Goal: Task Accomplishment & Management: Use online tool/utility

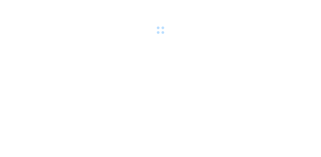
click at [106, 157] on img at bounding box center [104, 160] width 3 height 3
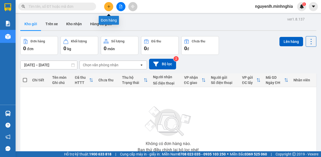
click at [108, 5] on span "plus" at bounding box center [109, 7] width 4 height 4
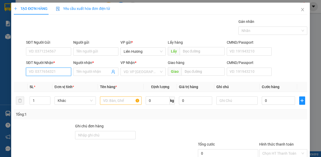
click at [56, 71] on input "SĐT Người Nhận *" at bounding box center [48, 72] width 45 height 8
click at [44, 82] on div "0828968310 - [PERSON_NAME]" at bounding box center [54, 82] width 51 height 6
type input "0828968310"
type input "THÀNH"
type input "0828968310"
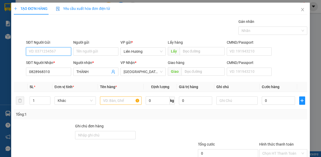
click at [54, 50] on input "SĐT Người Gửi" at bounding box center [48, 51] width 45 height 8
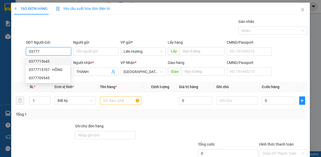
click at [58, 62] on div "0377715643" at bounding box center [48, 61] width 38 height 6
type input "0377715643"
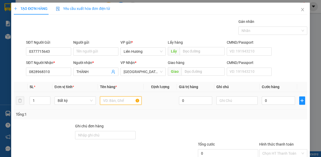
click at [129, 99] on input "text" at bounding box center [121, 100] width 42 height 8
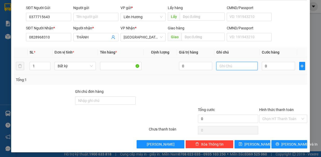
click at [231, 65] on input "text" at bounding box center [237, 66] width 42 height 8
click at [230, 65] on input "1 tx dd" at bounding box center [237, 66] width 42 height 8
drag, startPoint x: 230, startPoint y: 65, endPoint x: 224, endPoint y: 68, distance: 6.4
click at [224, 68] on input "1 tx dd" at bounding box center [237, 66] width 42 height 8
drag, startPoint x: 239, startPoint y: 64, endPoint x: 231, endPoint y: 68, distance: 9.2
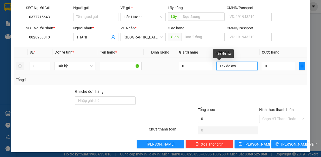
click at [231, 68] on input "1 tx do aw" at bounding box center [237, 66] width 42 height 8
type input "1 tx do an"
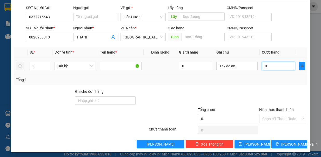
click at [275, 65] on input "0" at bounding box center [278, 66] width 33 height 8
type input "4"
type input "40"
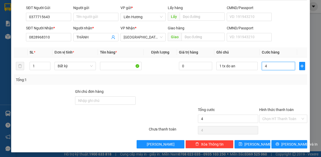
type input "40"
type input "400"
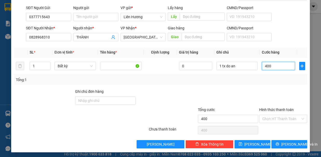
type input "4.000"
type input "40.000"
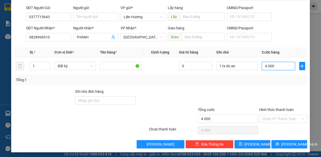
type input "40.000"
click at [270, 117] on input "Hình thức thanh toán" at bounding box center [281, 119] width 38 height 8
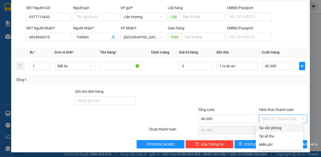
click at [272, 128] on div "Tại văn phòng" at bounding box center [279, 128] width 41 height 6
type input "0"
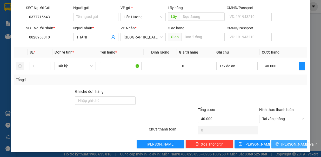
click at [290, 143] on span "Lưu và In" at bounding box center [299, 144] width 36 height 6
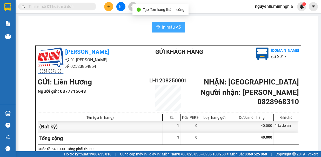
click at [166, 29] on span "In mẫu A5" at bounding box center [171, 27] width 19 height 6
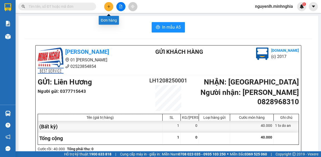
click at [110, 9] on button at bounding box center [108, 6] width 9 height 9
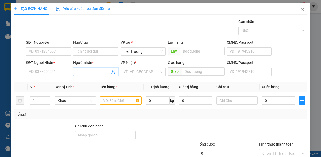
click at [95, 72] on input "Người nhận *" at bounding box center [93, 72] width 34 height 6
click at [55, 70] on input "SĐT Người Nhận *" at bounding box center [48, 72] width 45 height 8
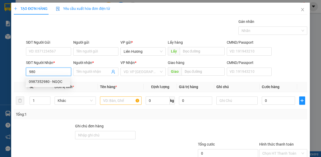
click at [45, 83] on div "0987352980 - NGỌC" at bounding box center [48, 82] width 38 height 6
type input "0987352980"
type input "NGỌC"
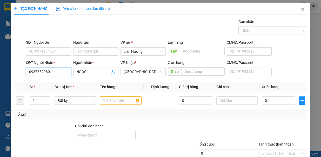
scroll to position [35, 0]
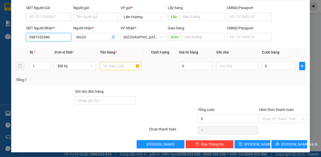
type input "0987352980"
click at [118, 67] on input "text" at bounding box center [121, 66] width 42 height 8
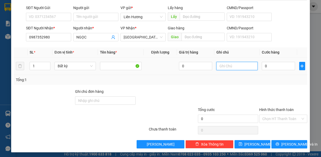
click at [232, 64] on input "text" at bounding box center [237, 66] width 42 height 8
type input "1 tx hai san"
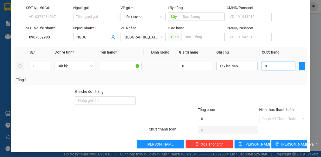
click at [270, 66] on input "0" at bounding box center [278, 66] width 33 height 8
type input "8"
type input "80"
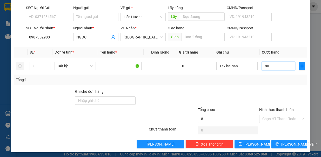
type input "80"
type input "800"
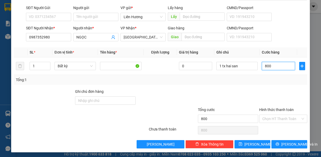
type input "8.000"
type input "80.000"
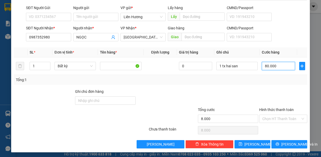
type input "80.000"
click at [270, 115] on input "Hình thức thanh toán" at bounding box center [281, 119] width 38 height 8
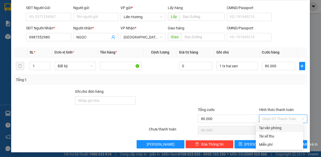
click at [274, 128] on div "Tại văn phòng" at bounding box center [279, 128] width 41 height 6
type input "0"
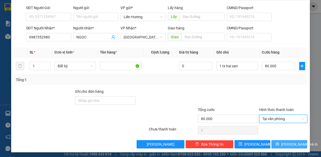
click at [280, 142] on button "Lưu và In" at bounding box center [289, 144] width 36 height 8
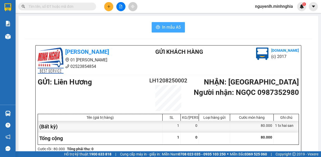
click at [169, 28] on span "In mẫu A5" at bounding box center [171, 27] width 19 height 6
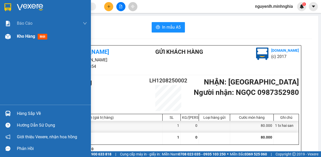
click at [10, 35] on img at bounding box center [7, 36] width 5 height 5
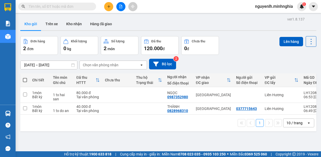
click at [26, 79] on span at bounding box center [25, 80] width 4 height 4
click at [25, 77] on input "checkbox" at bounding box center [25, 77] width 0 height 0
checkbox input "true"
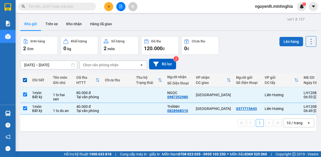
click at [284, 39] on button "Lên hàng" at bounding box center [291, 41] width 24 height 9
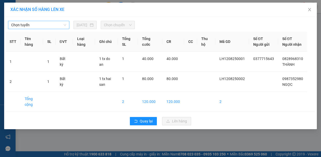
click at [40, 23] on span "Chọn tuyến" at bounding box center [38, 25] width 55 height 8
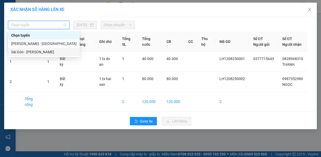
click at [26, 51] on div "Sài Gòn - Phan Rí" at bounding box center [43, 52] width 65 height 6
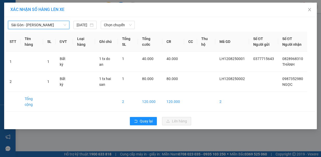
click at [30, 28] on span "Sài Gòn - Phan Rí" at bounding box center [38, 25] width 55 height 8
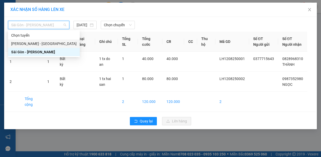
click at [28, 45] on div "Phan Rí - Sài Gòn" at bounding box center [43, 44] width 65 height 6
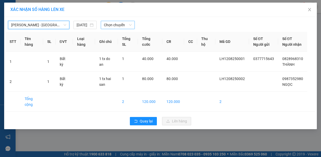
drag, startPoint x: 124, startPoint y: 24, endPoint x: 123, endPoint y: 28, distance: 4.1
click at [124, 25] on span "Chọn chuyến" at bounding box center [118, 25] width 28 height 8
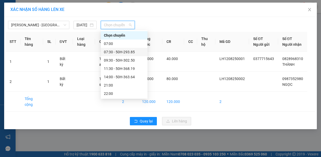
drag, startPoint x: 121, startPoint y: 52, endPoint x: 123, endPoint y: 54, distance: 2.8
click at [121, 52] on div "07:30 - 50H-293.85" at bounding box center [124, 52] width 41 height 6
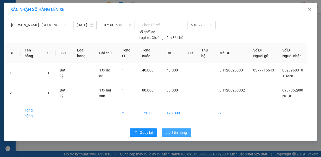
click at [175, 130] on span "Lên hàng" at bounding box center [179, 133] width 15 height 6
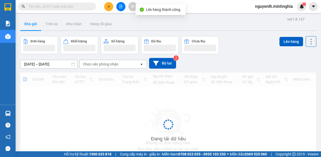
click at [119, 7] on icon "file-add" at bounding box center [121, 7] width 4 height 4
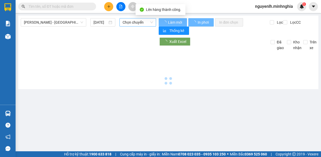
type input "12/08/2025"
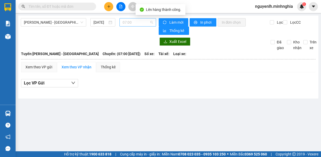
click at [125, 23] on span "07:00" at bounding box center [138, 22] width 30 height 8
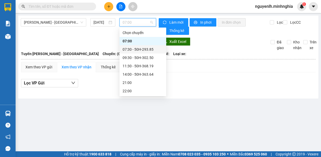
click at [141, 49] on div "07:30 - 50H-293.85" at bounding box center [143, 49] width 41 height 6
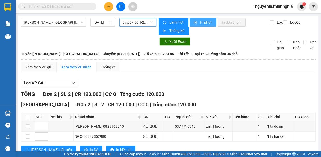
click at [200, 18] on button "In phơi" at bounding box center [203, 22] width 27 height 8
